Goal: Task Accomplishment & Management: Manage account settings

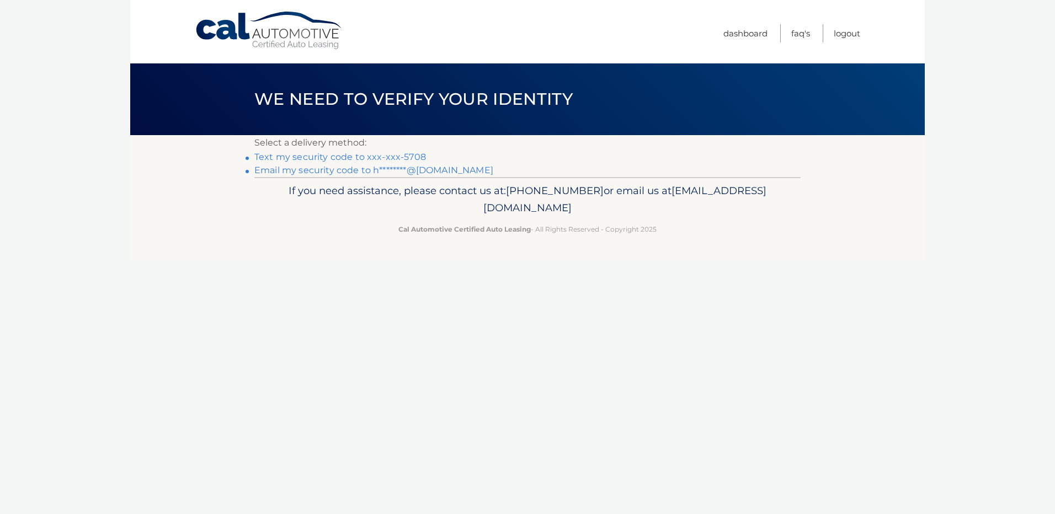
click at [388, 156] on link "Text my security code to xxx-xxx-5708" at bounding box center [340, 157] width 172 height 10
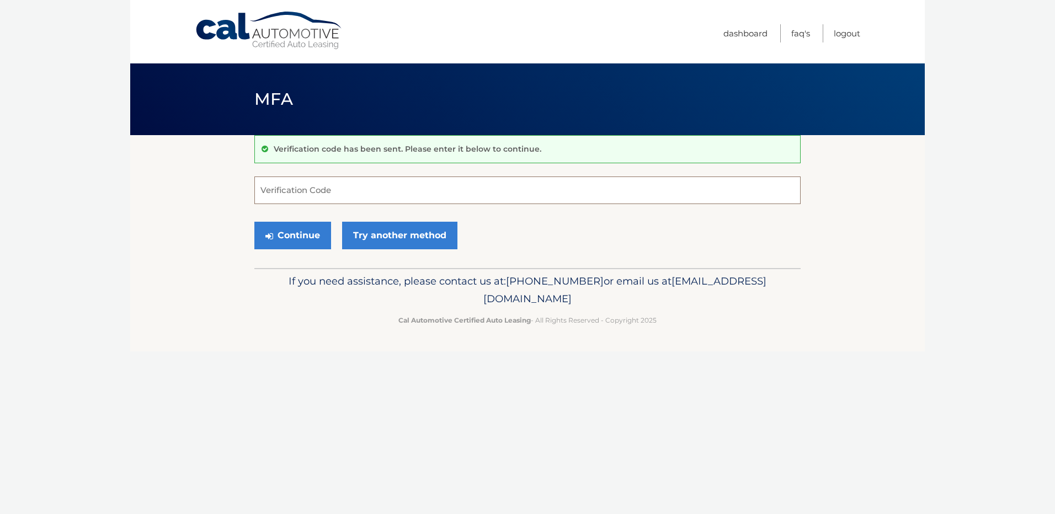
click at [402, 184] on input "Verification Code" at bounding box center [527, 191] width 546 height 28
type input "840249"
click at [306, 233] on button "Continue" at bounding box center [292, 236] width 77 height 28
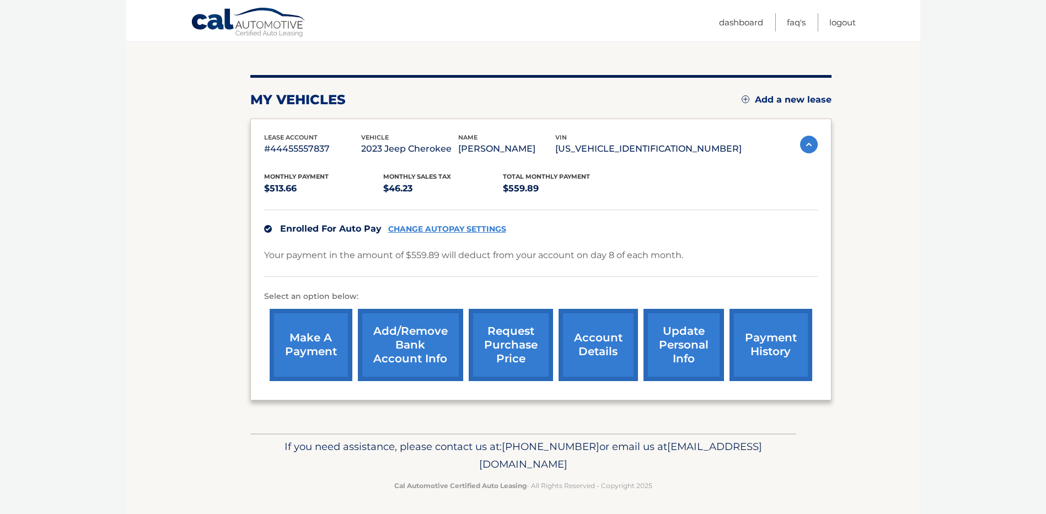
scroll to position [110, 0]
click at [466, 228] on link "CHANGE AUTOPAY SETTINGS" at bounding box center [447, 228] width 118 height 9
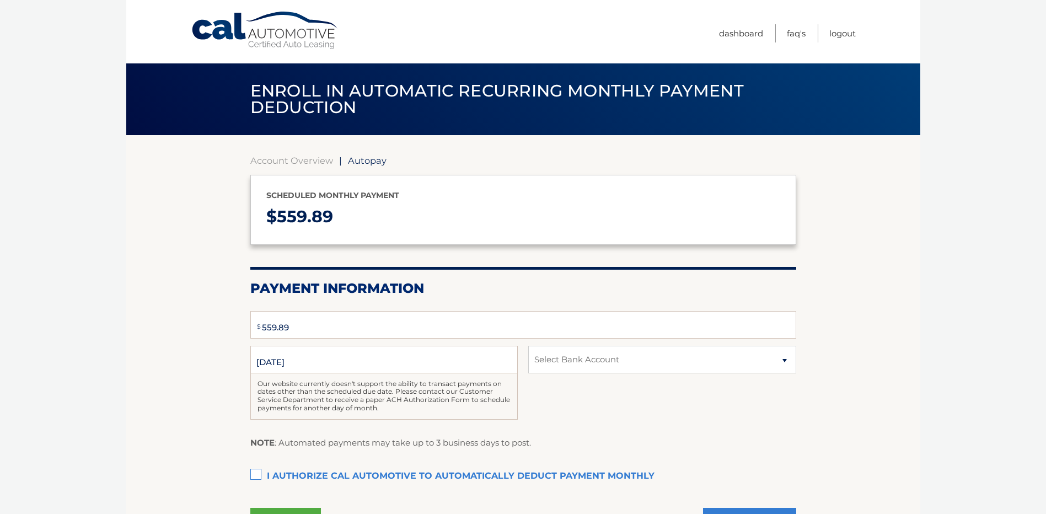
select select "YjI0ODYxZGItNmFhOS00NjcyLTlmZDUtMDc1MTY5ZDdjOTc3"
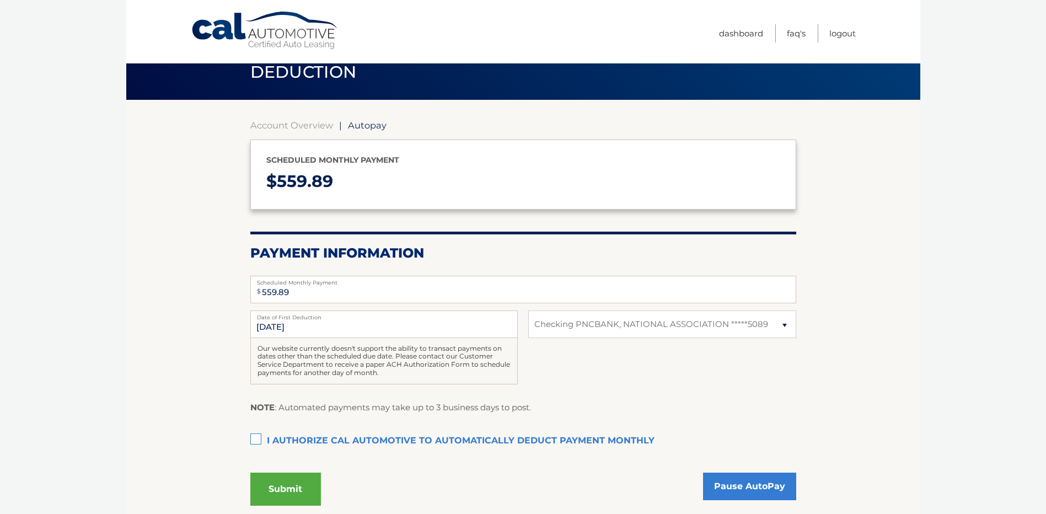
scroll to position [110, 0]
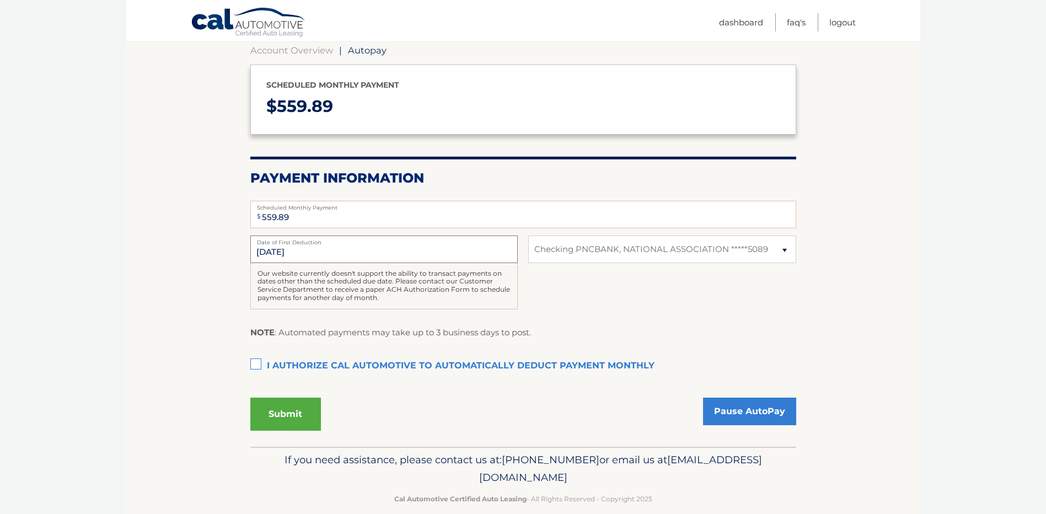
click at [459, 254] on input "10/8/2025" at bounding box center [384, 250] width 268 height 28
click at [308, 249] on input "10/8/2025" at bounding box center [384, 250] width 268 height 28
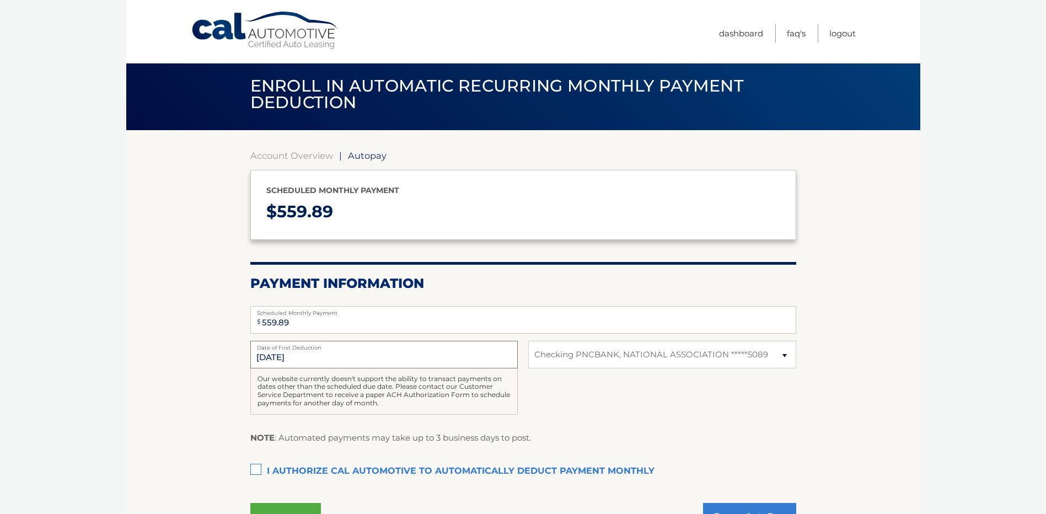
scroll to position [0, 0]
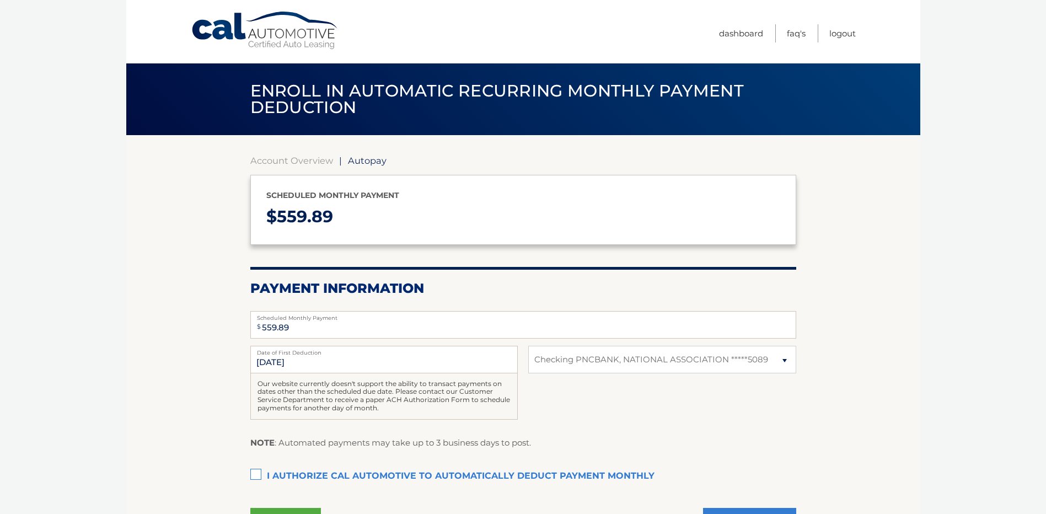
click at [368, 162] on span "Autopay" at bounding box center [367, 160] width 39 height 11
click at [208, 35] on link "Cal Automotive" at bounding box center [265, 30] width 149 height 39
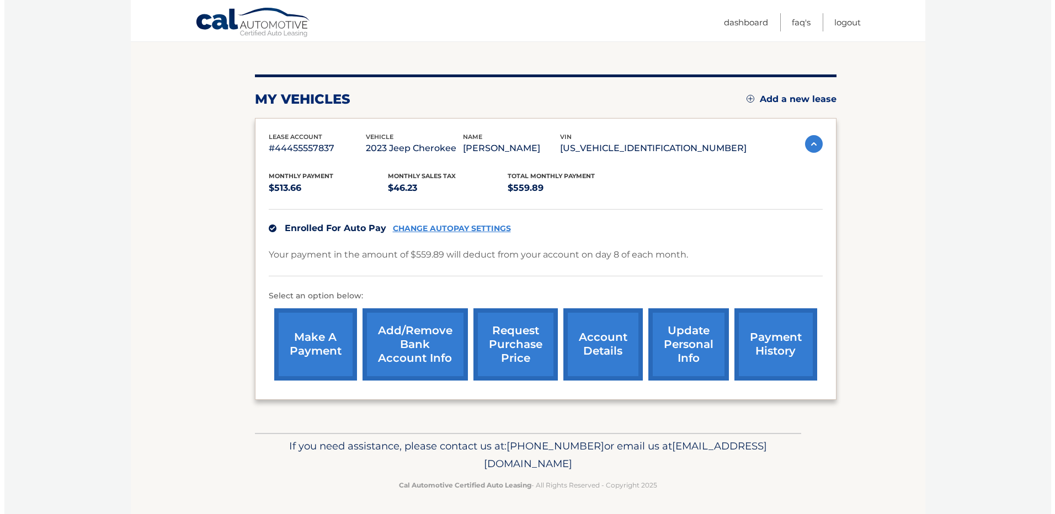
scroll to position [113, 0]
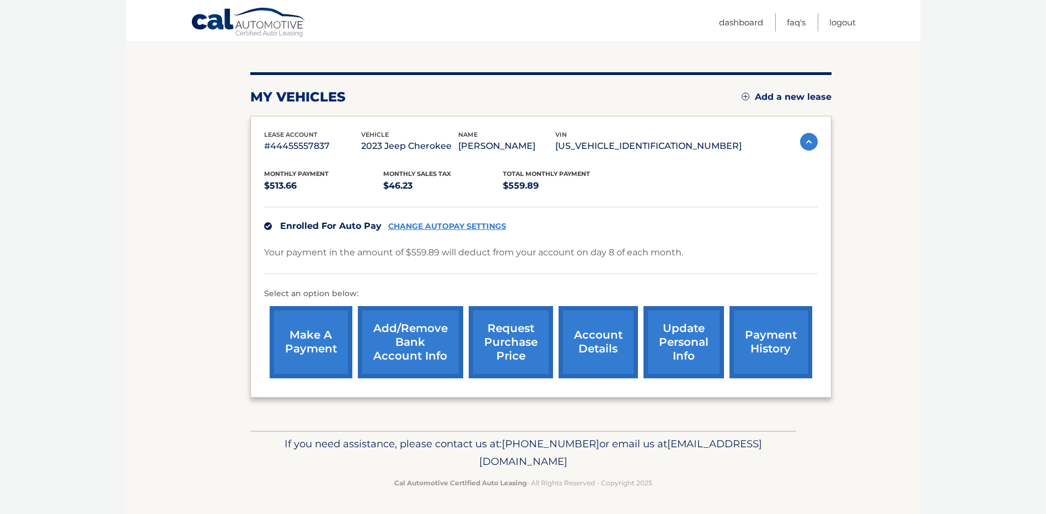
click at [512, 359] on link "request purchase price" at bounding box center [511, 342] width 84 height 72
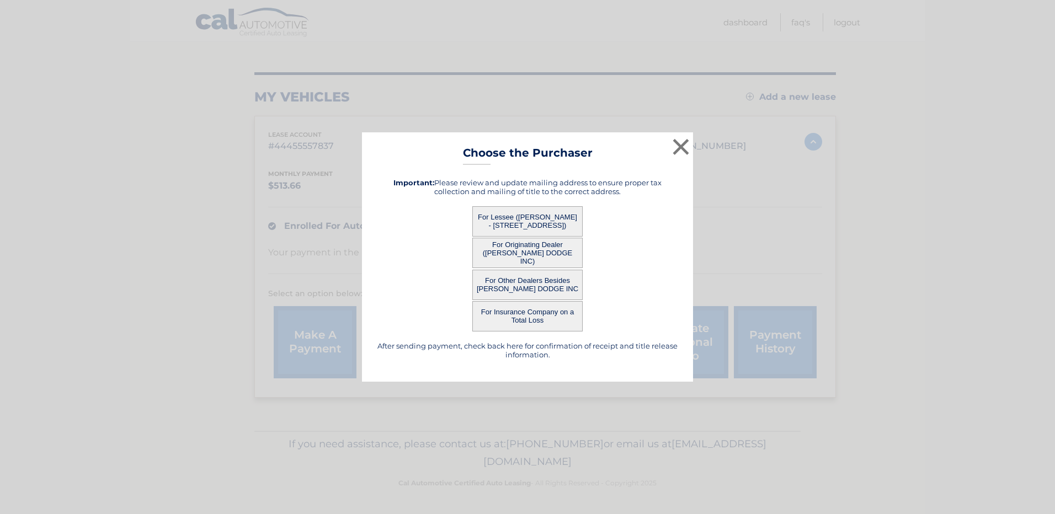
click at [551, 213] on button "For Lessee ([PERSON_NAME] - [STREET_ADDRESS])" at bounding box center [527, 221] width 110 height 30
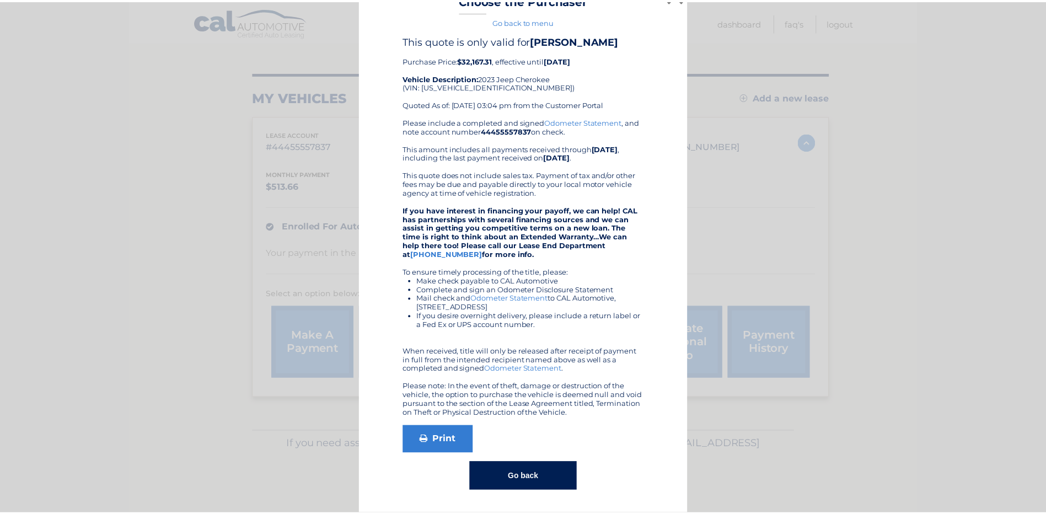
scroll to position [0, 0]
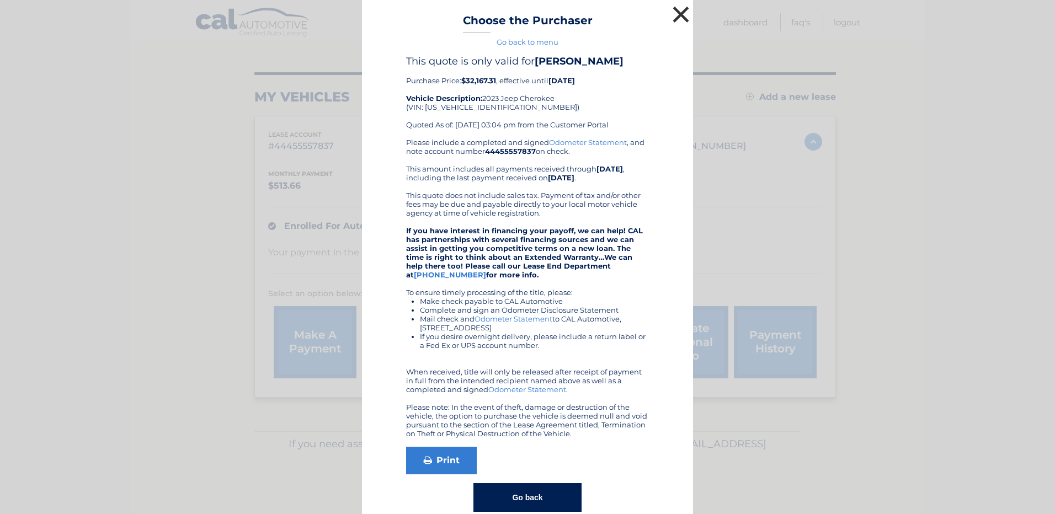
click at [675, 11] on button "×" at bounding box center [681, 14] width 22 height 22
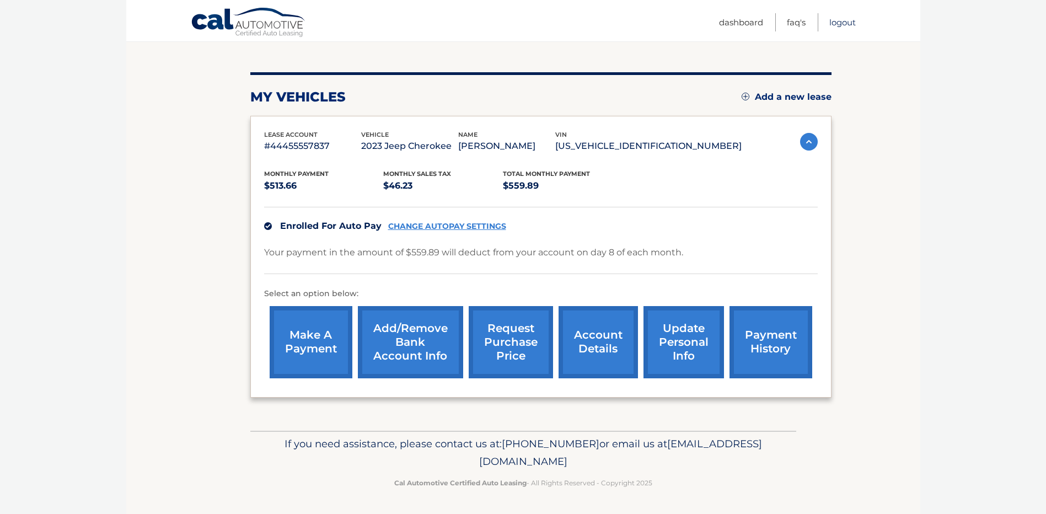
click at [849, 24] on link "Logout" at bounding box center [843, 22] width 26 height 18
